Goal: Task Accomplishment & Management: Use online tool/utility

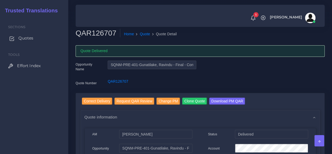
drag, startPoint x: 0, startPoint y: 0, endPoint x: 37, endPoint y: 38, distance: 52.9
click at [37, 38] on link "Quotes" at bounding box center [34, 38] width 60 height 11
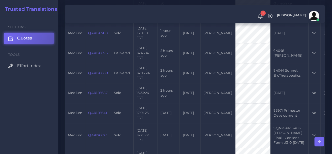
scroll to position [131, 0]
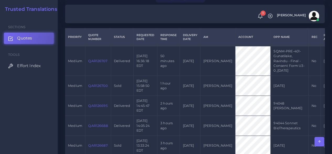
click at [102, 61] on link "QAR126707" at bounding box center [97, 61] width 19 height 4
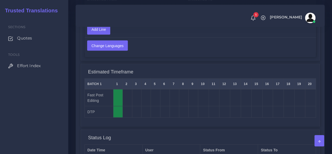
scroll to position [604, 0]
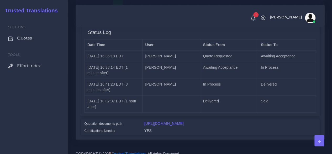
click at [150, 124] on link "https://workdrive.zoho.com/fgoh3e43b1a1fe2124b65bedd7c3c51a0e040/teams/fgoh3e43…" at bounding box center [163, 123] width 39 height 4
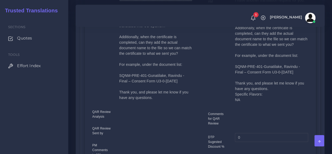
scroll to position [184, 0]
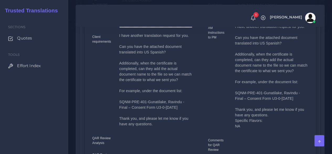
drag, startPoint x: 295, startPoint y: 99, endPoint x: 235, endPoint y: 94, distance: 60.1
click at [235, 94] on div "I have another translation request for you. Can you have the attached document …" at bounding box center [271, 78] width 81 height 108
copy p "SQNM-PRE-401-Gunatilake, Ravindu - Final – Consent Form U3-0-10SEP2025"
click at [33, 39] on span "Quotes" at bounding box center [25, 38] width 15 height 6
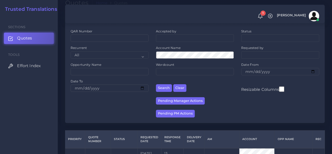
scroll to position [79, 0]
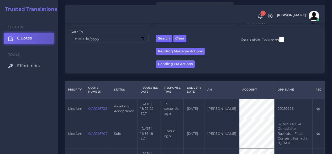
click at [96, 109] on link "QAR126723" at bounding box center [97, 108] width 19 height 4
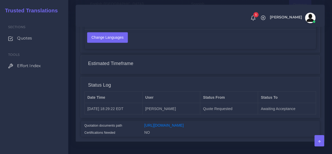
scroll to position [443, 0]
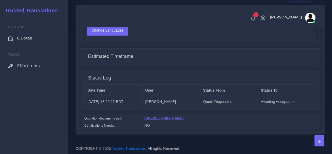
click at [184, 116] on link "[URL][DOMAIN_NAME]" at bounding box center [163, 118] width 39 height 4
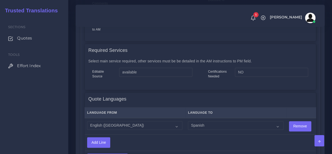
scroll to position [338, 0]
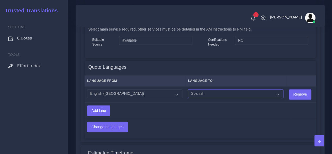
click at [194, 95] on select "Acoli Afar Afrikaans Akan Akateko Albanian American Sign Language (ASL) Amharic…" at bounding box center [235, 93] width 95 height 9
select select "31"
click at [188, 89] on select "Acoli Afar Afrikaans Akan Akateko Albanian American Sign Language (ASL) Amharic…" at bounding box center [235, 93] width 95 height 9
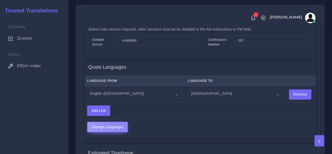
click at [121, 125] on input "Change Languages" at bounding box center [107, 127] width 40 height 10
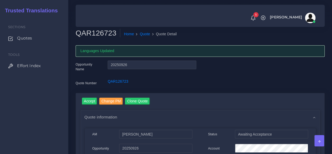
click at [89, 101] on input "Accept" at bounding box center [89, 100] width 15 height 7
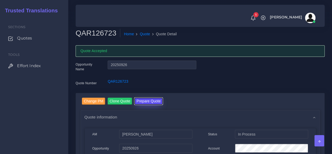
click at [154, 99] on button "Prepare Quote" at bounding box center [148, 100] width 28 height 7
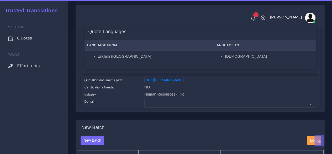
scroll to position [131, 0]
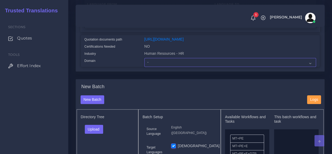
click at [161, 67] on select "- Advertising and Media Agriculture, Forestry and Fishing Architecture, Buildin…" at bounding box center [230, 62] width 172 height 9
select select "Human Resources - HR"
click at [144, 67] on select "- Advertising and Media Agriculture, Forestry and Fishing Architecture, Buildin…" at bounding box center [230, 62] width 172 height 9
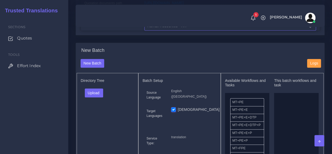
scroll to position [184, 0]
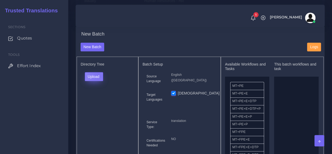
click at [98, 81] on button "Upload" at bounding box center [94, 76] width 19 height 9
click at [98, 100] on label "Files" at bounding box center [103, 96] width 36 height 7
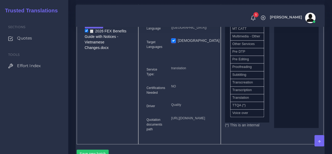
scroll to position [289, 0]
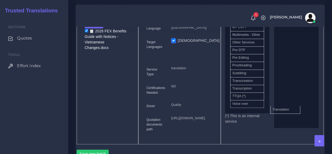
drag, startPoint x: 247, startPoint y: 116, endPoint x: 289, endPoint y: 116, distance: 41.8
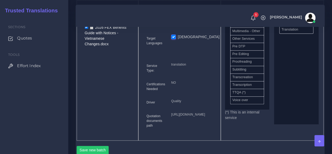
scroll to position [315, 0]
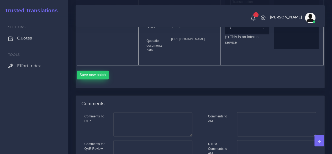
click at [95, 83] on div "Save new batch" at bounding box center [200, 74] width 247 height 18
click at [92, 79] on button "Save new batch" at bounding box center [93, 74] width 32 height 9
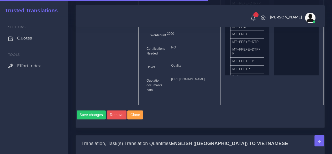
scroll to position [420, 0]
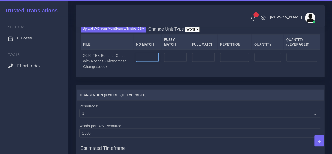
click at [142, 62] on input "number" at bounding box center [147, 57] width 23 height 9
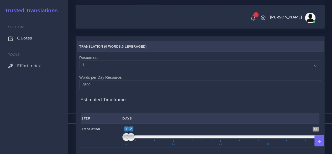
scroll to position [551, 0]
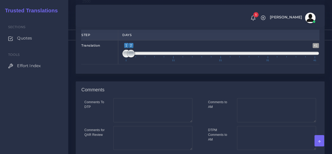
type input "50"
type input "1;1"
drag, startPoint x: 129, startPoint y: 90, endPoint x: 107, endPoint y: 90, distance: 21.5
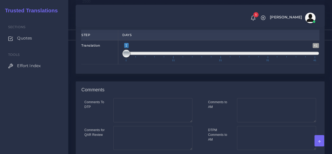
click at [109, 64] on div "Translation 1 41 1 1 1 — 1 1 11 21 31 41 1;1" at bounding box center [200, 52] width 246 height 24
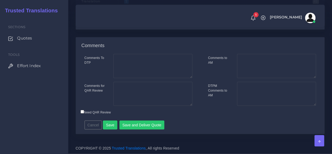
scroll to position [631, 0]
click at [138, 125] on button "Save and Deliver Quote" at bounding box center [141, 124] width 45 height 9
